Goal: Transaction & Acquisition: Obtain resource

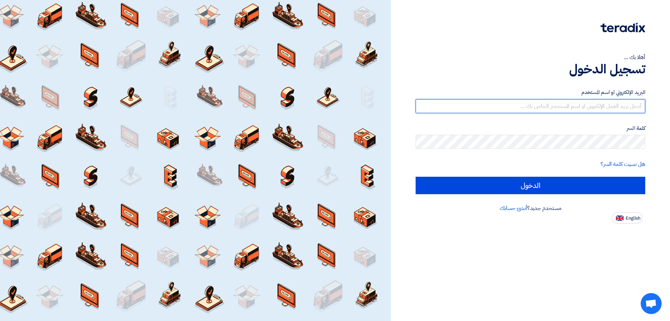
click at [506, 104] on input "text" at bounding box center [531, 106] width 230 height 14
type input "س"
type input "[EMAIL_ADDRESS][DOMAIN_NAME]"
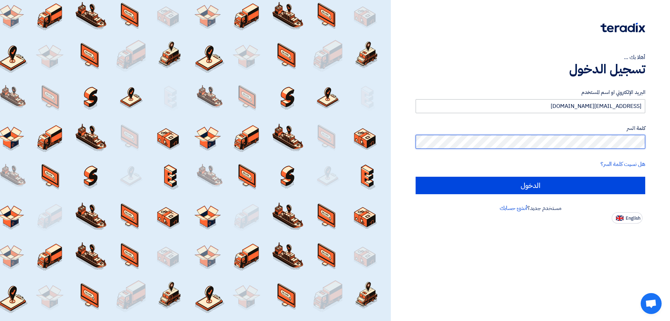
click at [416, 177] on input "الدخول" at bounding box center [531, 185] width 230 height 17
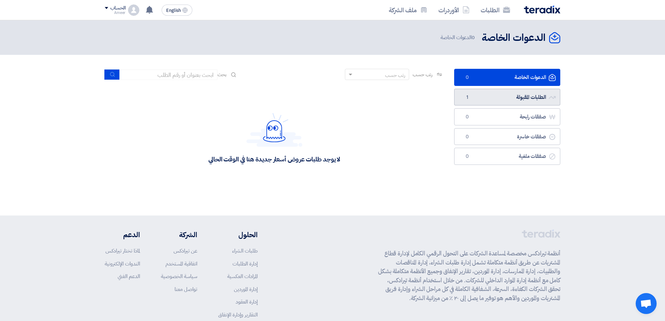
click at [505, 94] on link "الطلبات المقبولة الطلبات المقبولة 1" at bounding box center [507, 97] width 106 height 17
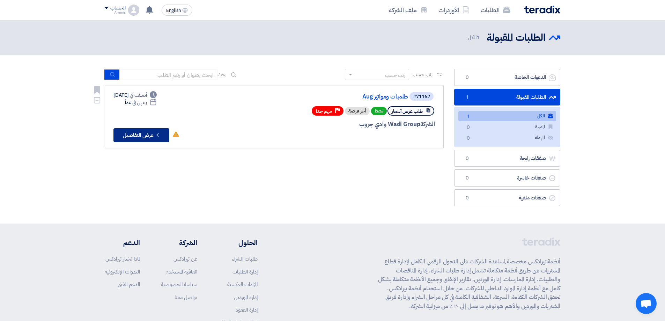
click at [146, 133] on button "Check details عرض التفاصيل" at bounding box center [141, 135] width 56 height 14
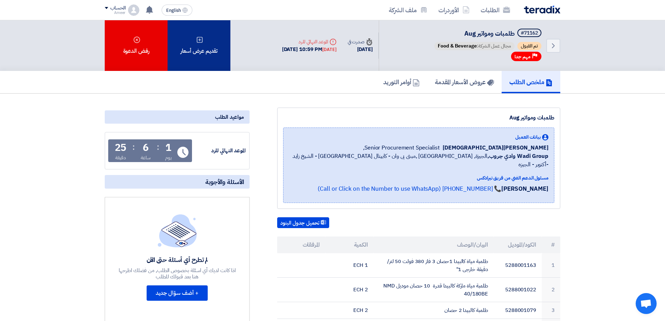
click at [198, 40] on icon at bounding box center [199, 39] width 7 height 7
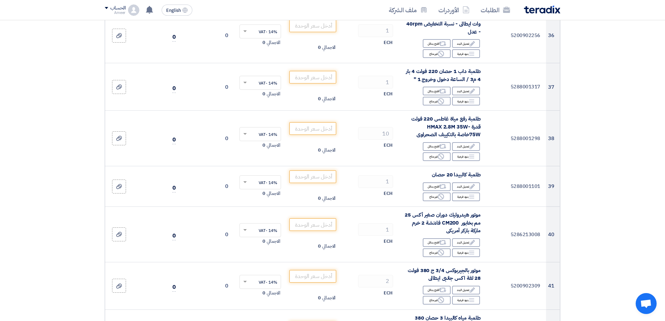
scroll to position [1815, 0]
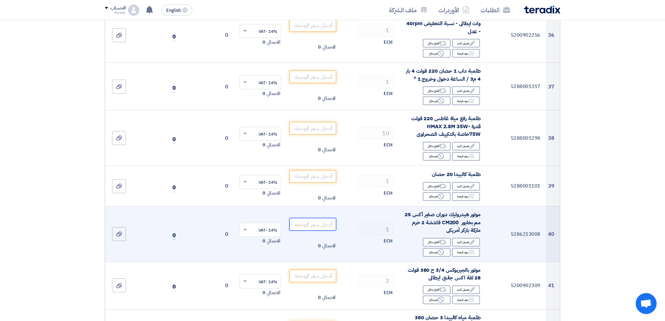
click at [318, 218] on input "number" at bounding box center [312, 224] width 47 height 13
type input "14100"
click at [348, 237] on div "ECH" at bounding box center [369, 241] width 49 height 8
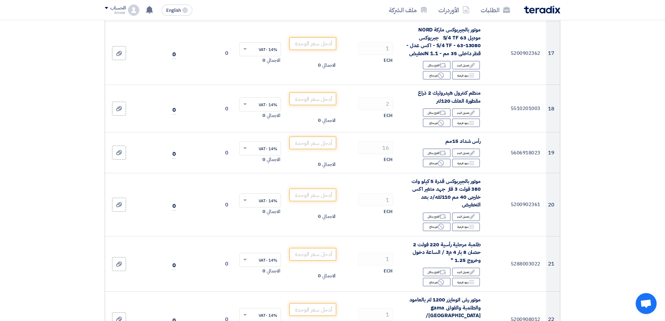
scroll to position [838, 0]
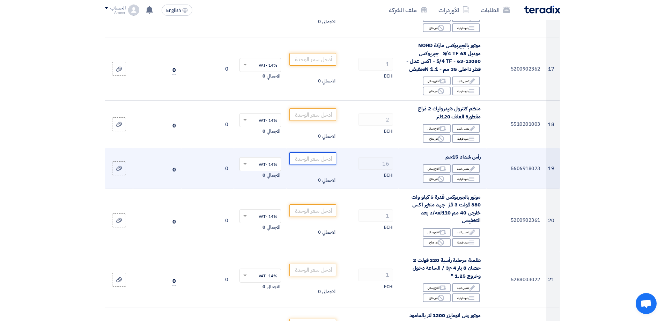
click at [299, 160] on input "number" at bounding box center [312, 158] width 47 height 13
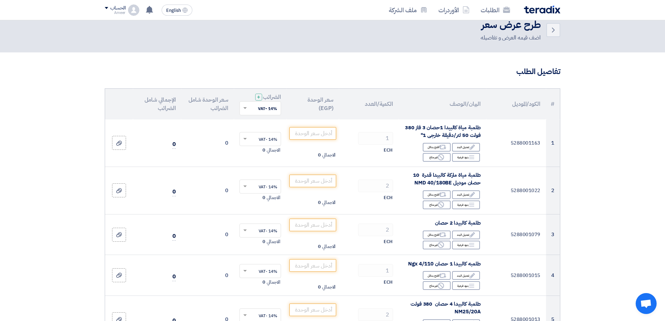
scroll to position [0, 0]
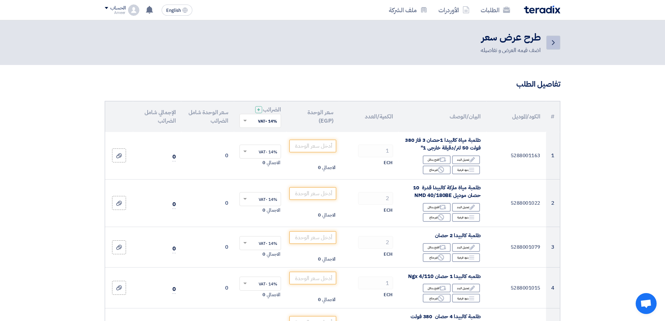
type input "210"
click at [559, 44] on link "Back" at bounding box center [553, 43] width 14 height 14
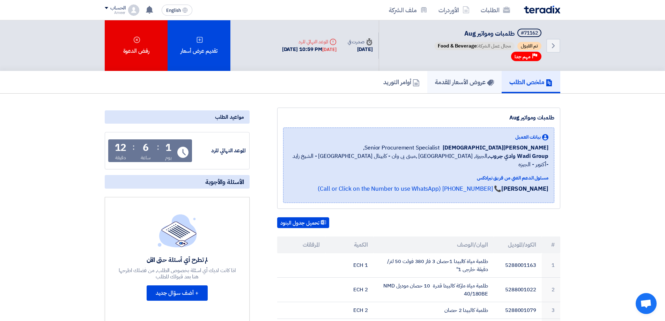
click at [451, 84] on h5 "عروض الأسعار المقدمة" at bounding box center [464, 82] width 59 height 8
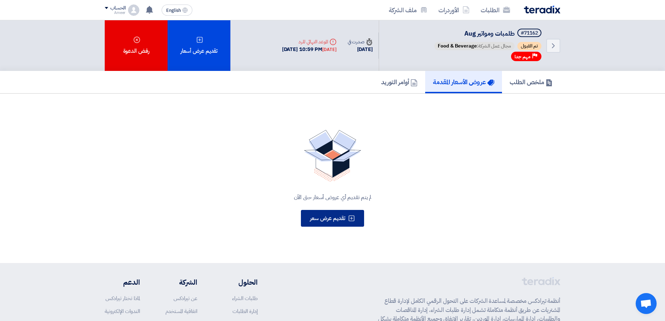
click at [337, 222] on span "تقديم عرض سعر" at bounding box center [327, 218] width 35 height 8
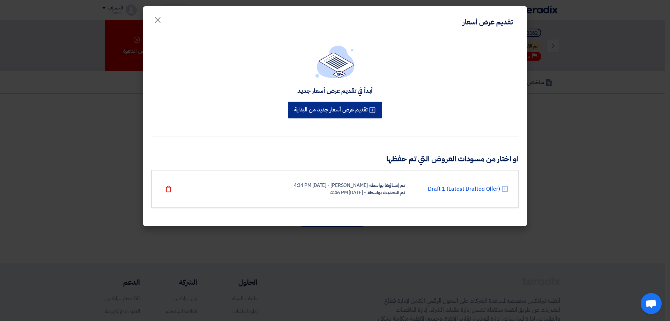
click at [349, 113] on button "تقديم عرض أسعار جديد من البداية" at bounding box center [335, 110] width 94 height 17
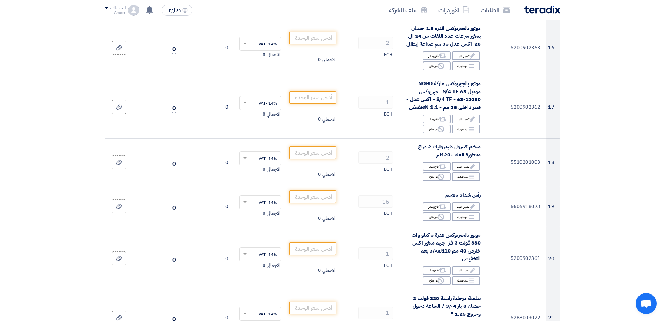
scroll to position [803, 0]
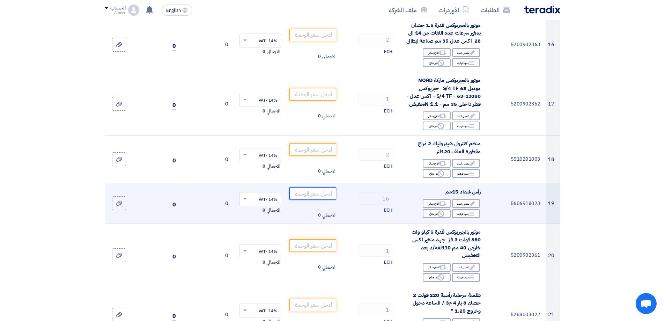
click at [315, 192] on input "number" at bounding box center [312, 193] width 47 height 13
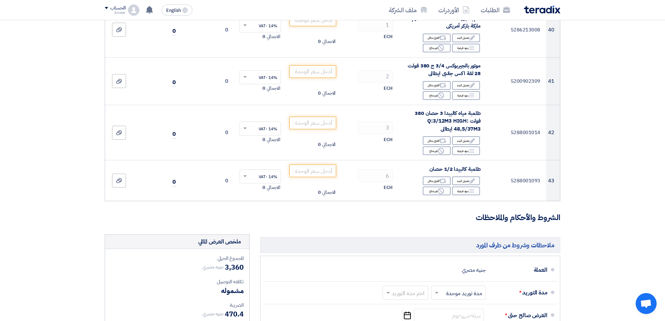
scroll to position [1955, 0]
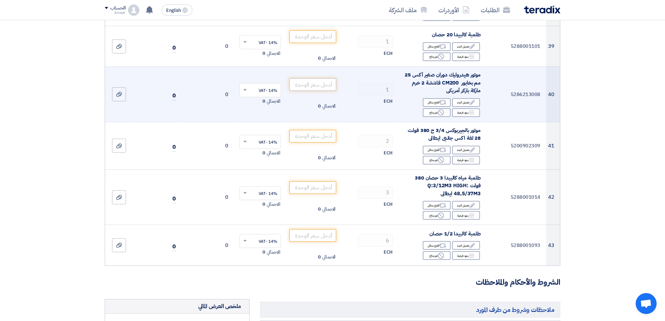
type input "210"
click at [324, 78] on input "number" at bounding box center [312, 84] width 47 height 13
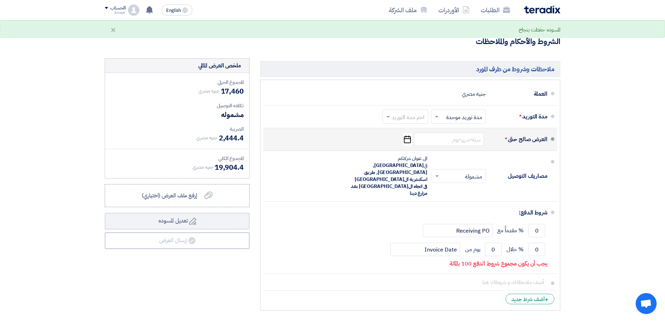
scroll to position [2199, 0]
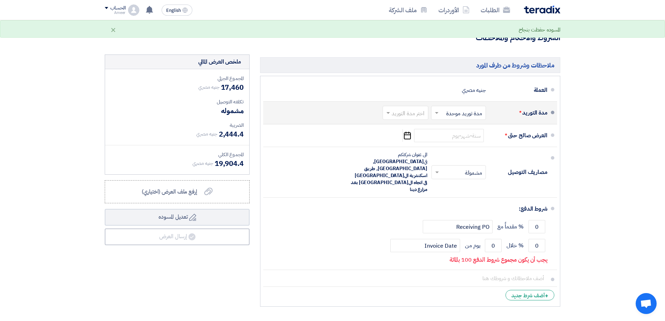
type input "14100"
click at [439, 109] on span at bounding box center [436, 112] width 9 height 7
click at [454, 137] on span "مدة توريد موحدة" at bounding box center [465, 141] width 37 height 8
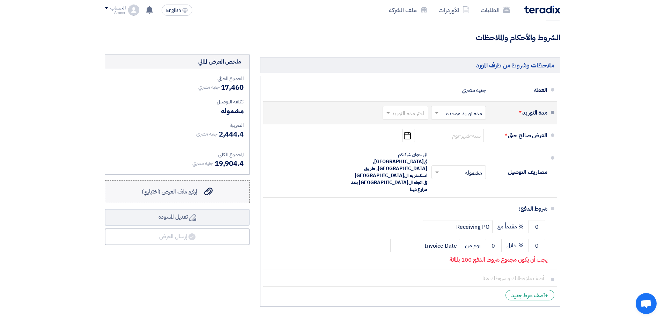
click at [218, 180] on label "إرفع ملف العرض (اختياري) إرفع ملف العرض (اختياري)" at bounding box center [177, 191] width 145 height 23
click at [0, 0] on input "إرفع ملف العرض (اختياري) إرفع ملف العرض (اختياري)" at bounding box center [0, 0] width 0 height 0
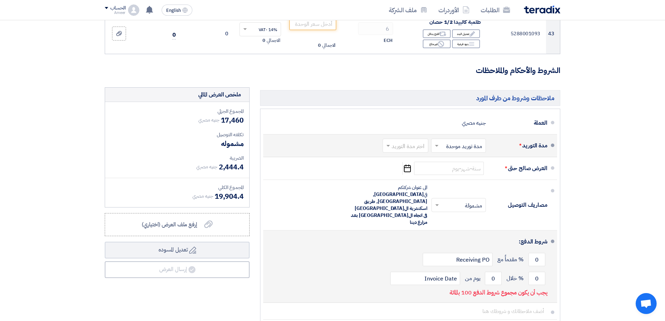
scroll to position [2160, 0]
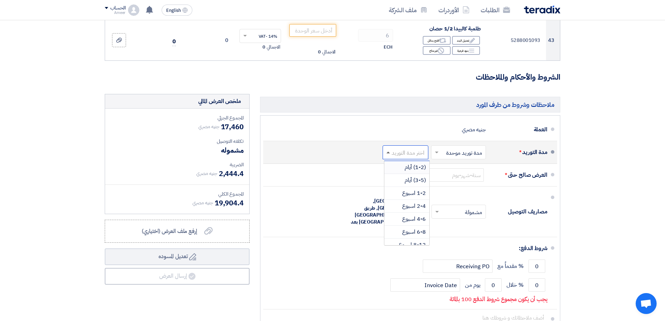
click at [389, 152] on span at bounding box center [387, 153] width 3 height 2
click at [403, 174] on div "(3-5) أيام" at bounding box center [406, 180] width 45 height 13
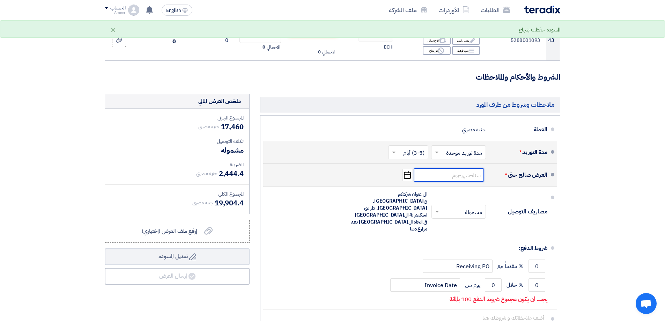
click at [441, 168] on input at bounding box center [449, 174] width 70 height 13
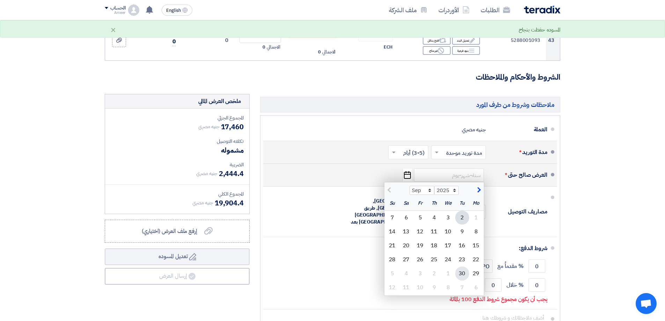
click at [463, 266] on div "30" at bounding box center [462, 273] width 14 height 14
type input "[DATE]"
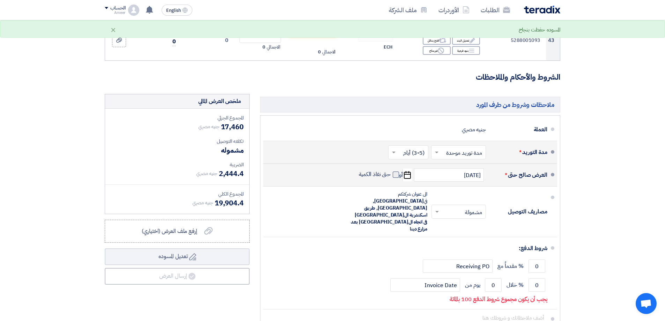
click at [393, 171] on span at bounding box center [396, 174] width 6 height 6
click at [391, 171] on input "حتى نفاذ الكمية" at bounding box center [374, 177] width 34 height 13
checkbox input "true"
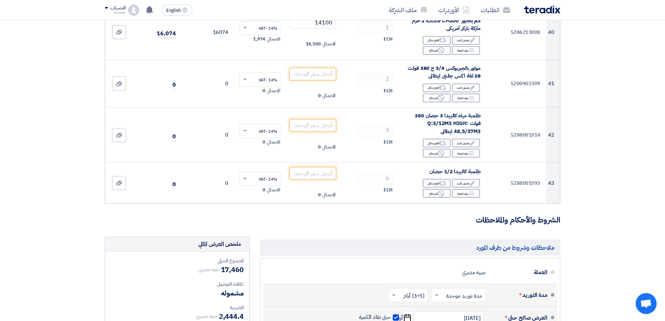
scroll to position [2230, 0]
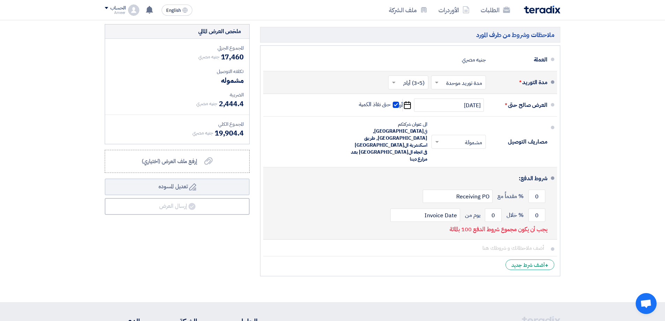
click at [453, 226] on p "يجب أن يكون مجموع شروط الدفع 100 بالمائة" at bounding box center [499, 229] width 98 height 7
drag, startPoint x: 530, startPoint y: 179, endPoint x: 550, endPoint y: 179, distance: 20.2
click at [550, 179] on li "شروط الدفع: 0 % مقدماً مع Receiving PO 0 % خلال 0 Invoice Date" at bounding box center [410, 203] width 294 height 72
type input "100"
click at [498, 208] on input "0" at bounding box center [493, 214] width 17 height 13
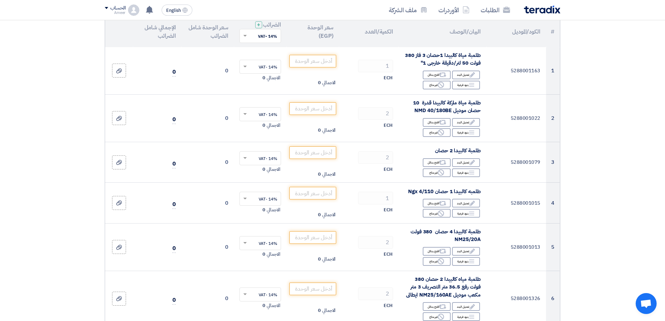
scroll to position [0, 0]
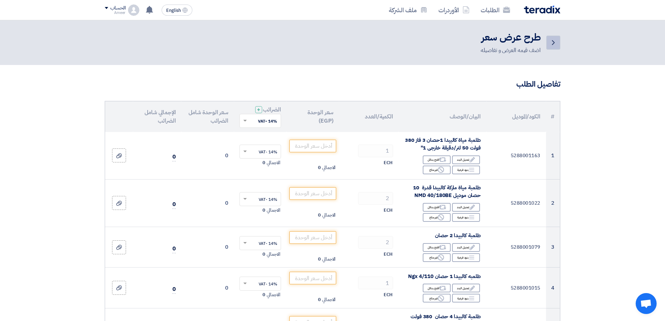
type input "15"
click at [556, 42] on icon "Back" at bounding box center [553, 42] width 8 height 8
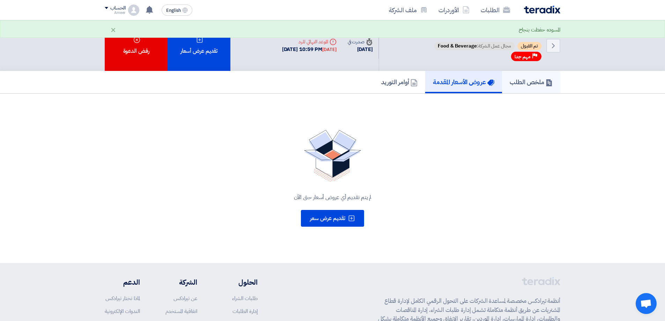
click at [518, 80] on h5 "ملخص الطلب" at bounding box center [531, 82] width 43 height 8
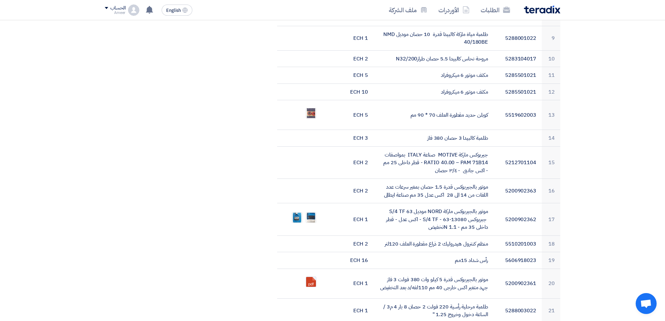
scroll to position [384, 0]
click at [240, 239] on div "مواعيد الطلب الموعد النهائي للرد Time Remaining 1 يوم : 6 ساعة : 6 دقيقة الأسئل…" at bounding box center [176, 309] width 155 height 1173
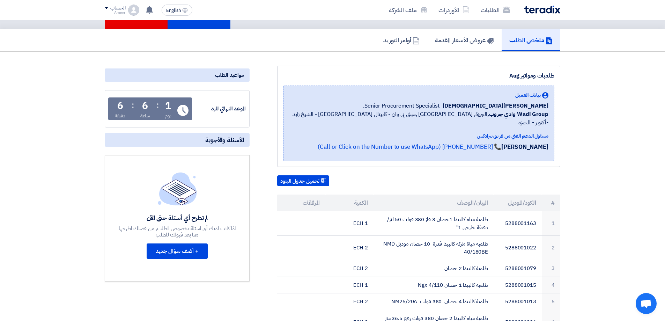
scroll to position [0, 0]
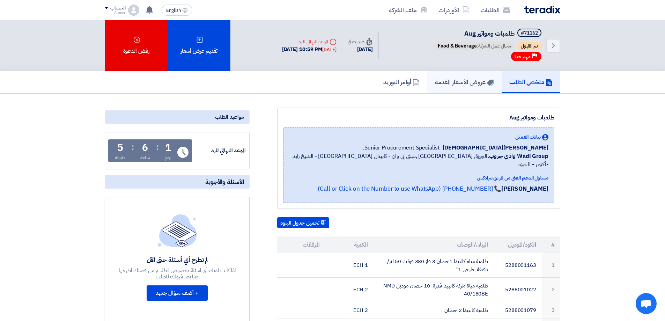
click at [449, 80] on h5 "عروض الأسعار المقدمة" at bounding box center [464, 82] width 59 height 8
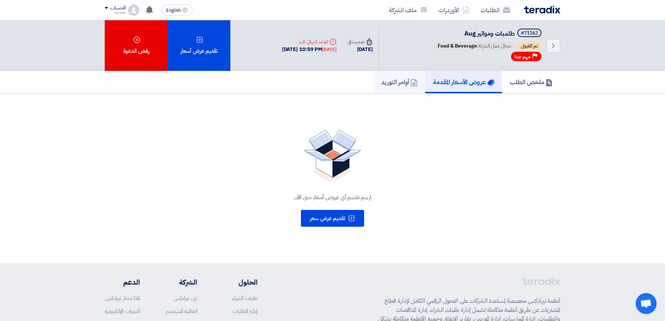
click at [387, 87] on link "أوامر التوريد" at bounding box center [400, 82] width 52 height 22
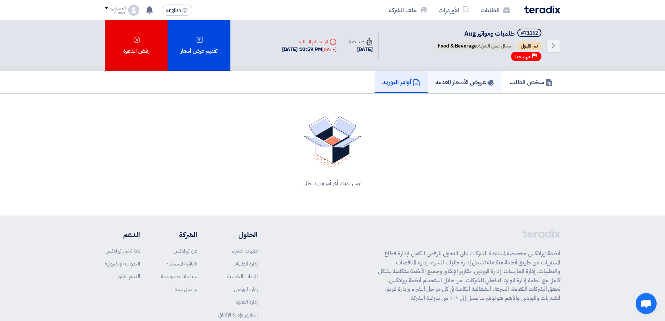
click at [460, 84] on h5 "عروض الأسعار المقدمة" at bounding box center [464, 82] width 59 height 8
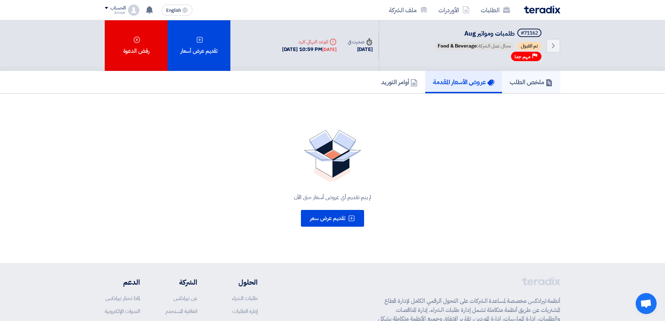
click at [531, 85] on h5 "ملخص الطلب" at bounding box center [531, 82] width 43 height 8
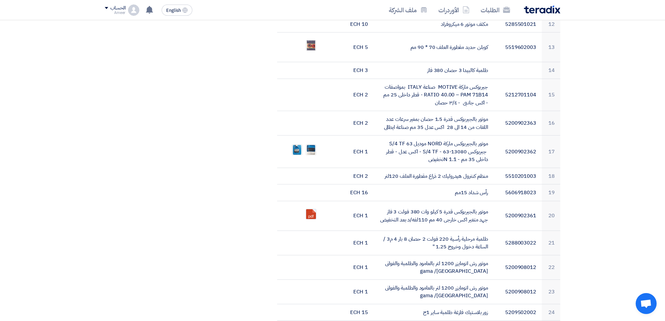
scroll to position [454, 0]
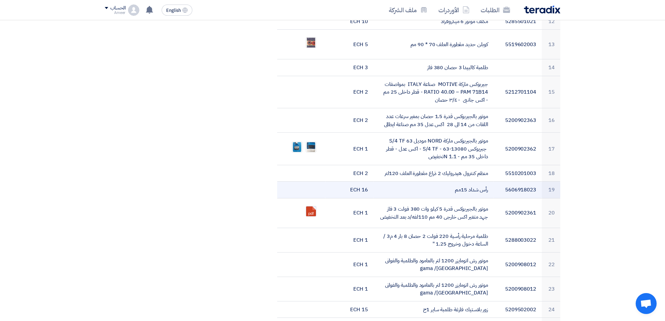
click at [514, 182] on td "5606918023" at bounding box center [518, 190] width 48 height 17
click at [478, 182] on td "رأس شداد 15مم" at bounding box center [434, 190] width 120 height 17
click at [362, 182] on td "16 ECH" at bounding box center [349, 190] width 48 height 17
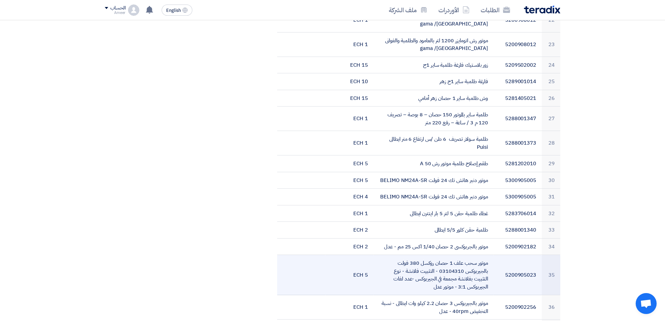
scroll to position [978, 0]
